Goal: Navigation & Orientation: Understand site structure

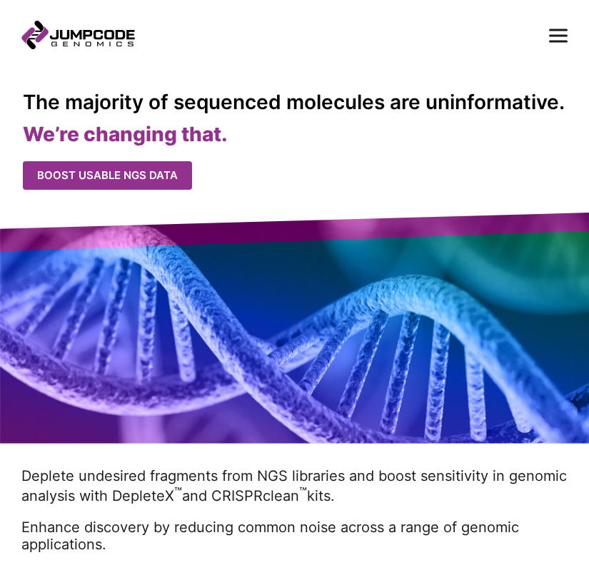
click at [557, 35] on rect at bounding box center [558, 36] width 19 height 2
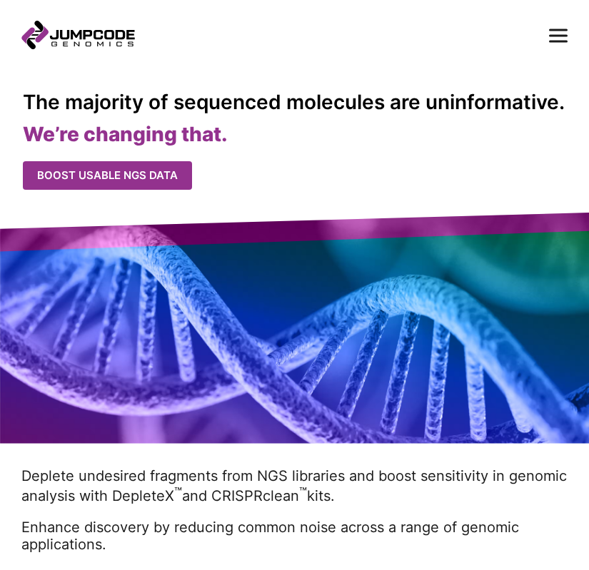
click at [559, 29] on rect at bounding box center [558, 30] width 19 height 2
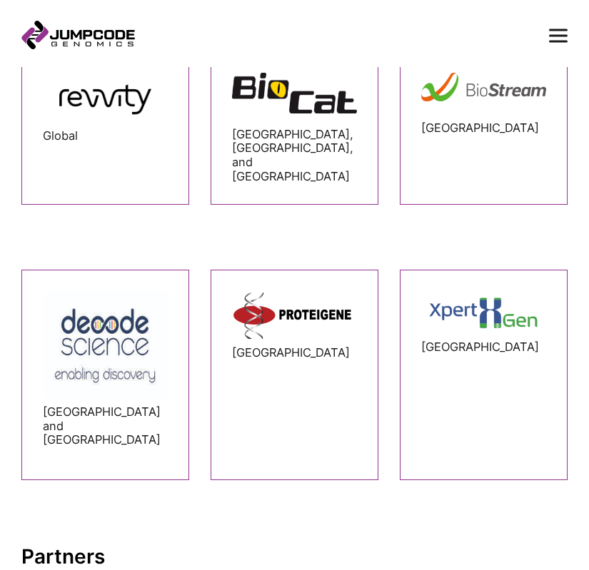
scroll to position [366, 0]
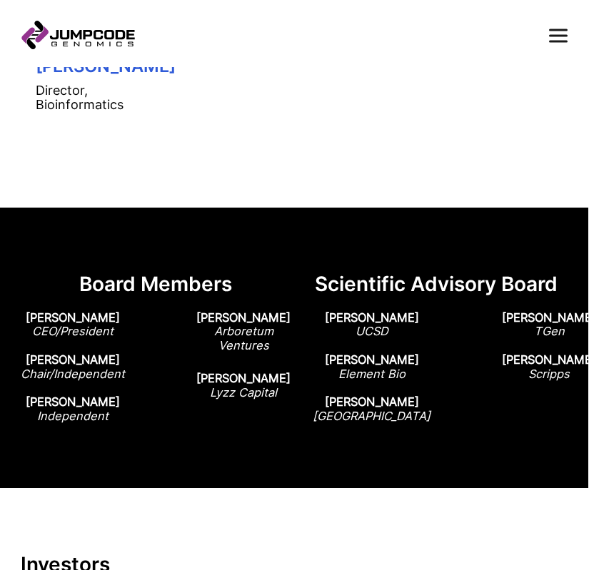
scroll to position [1040, 0]
